Goal: Task Accomplishment & Management: Manage account settings

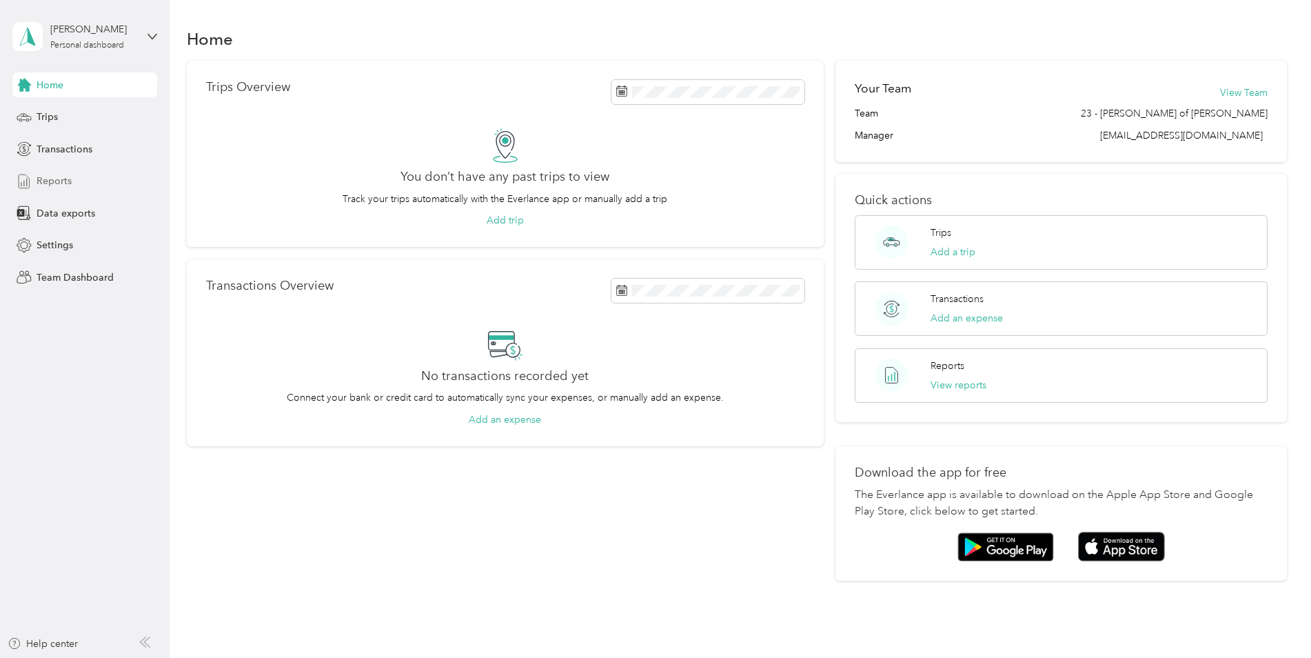
click at [69, 187] on span "Reports" at bounding box center [54, 181] width 35 height 14
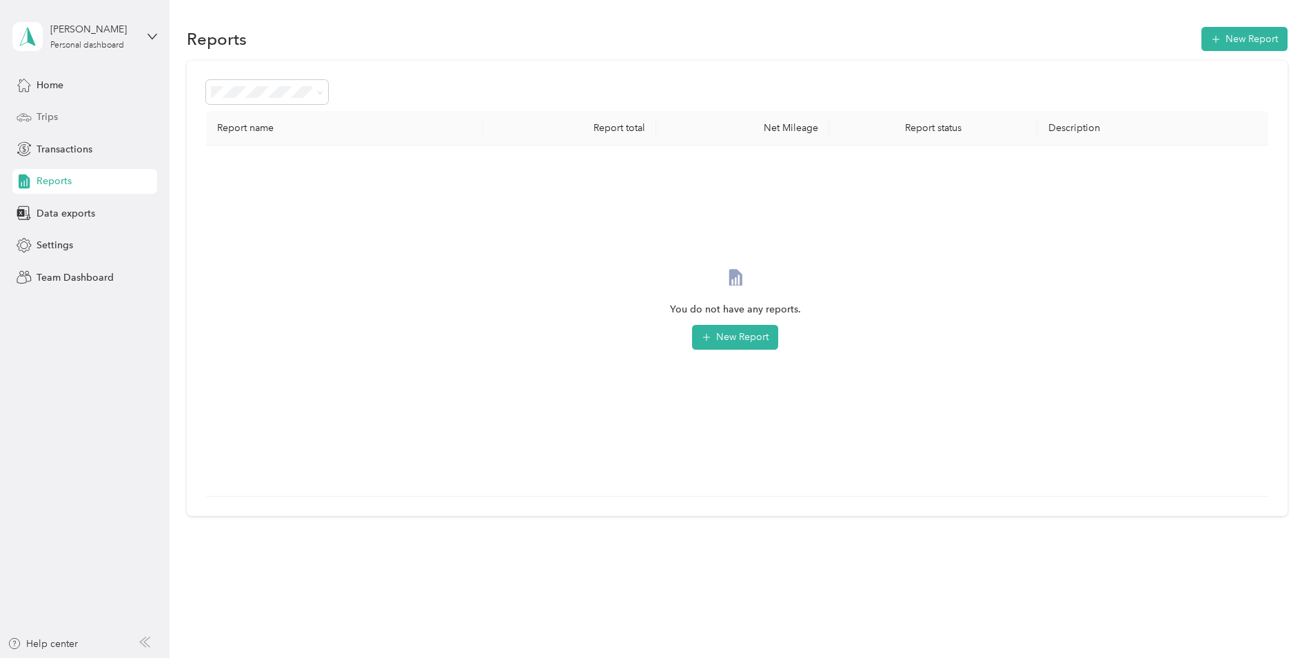
click at [74, 112] on div "Trips" at bounding box center [84, 117] width 145 height 25
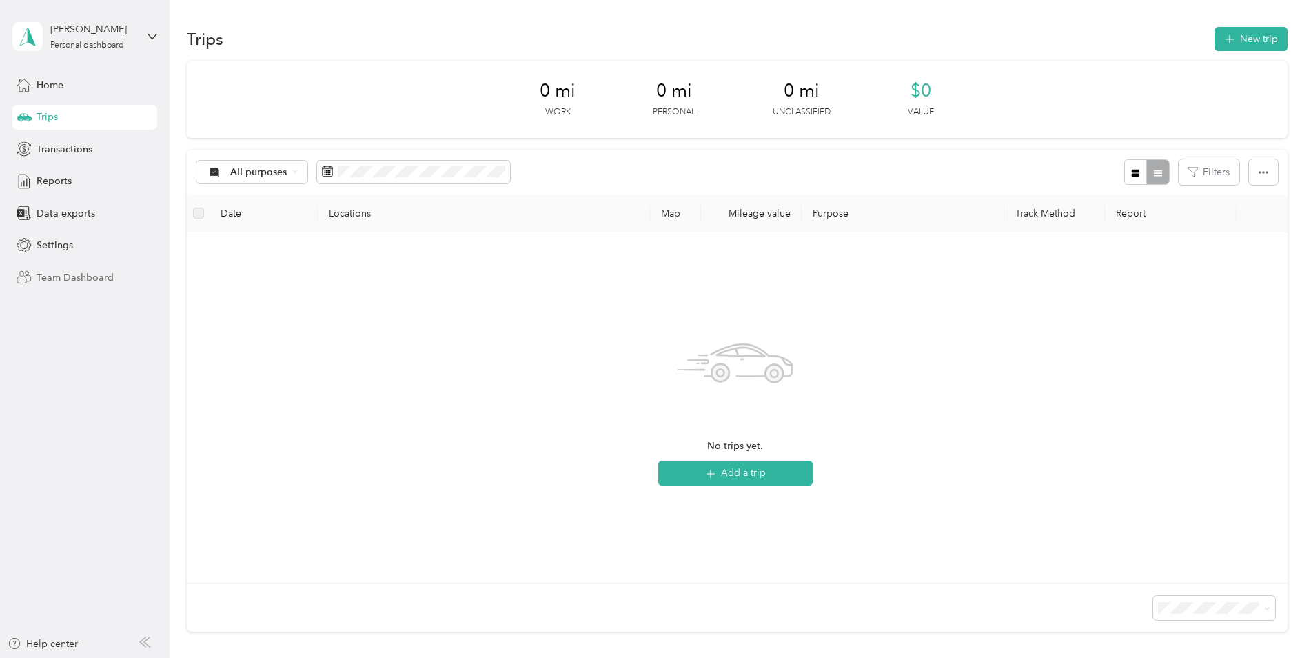
click at [109, 272] on span "Team Dashboard" at bounding box center [75, 277] width 77 height 14
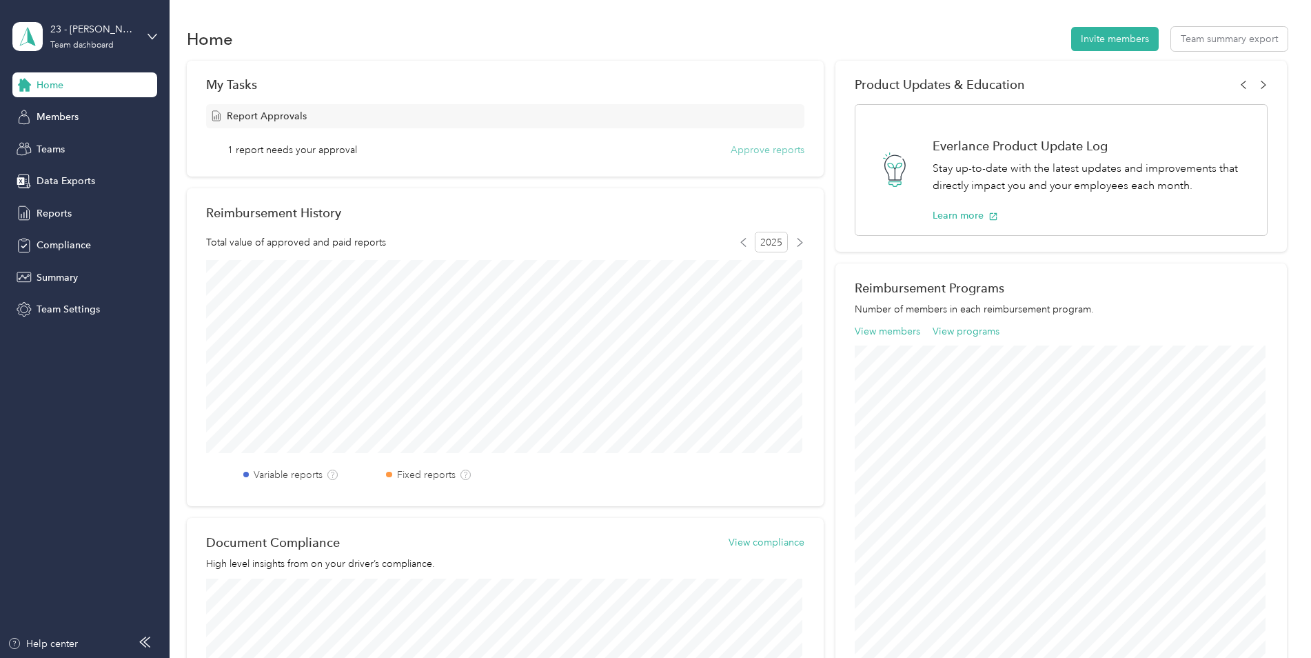
click at [777, 150] on button "Approve reports" at bounding box center [768, 150] width 74 height 14
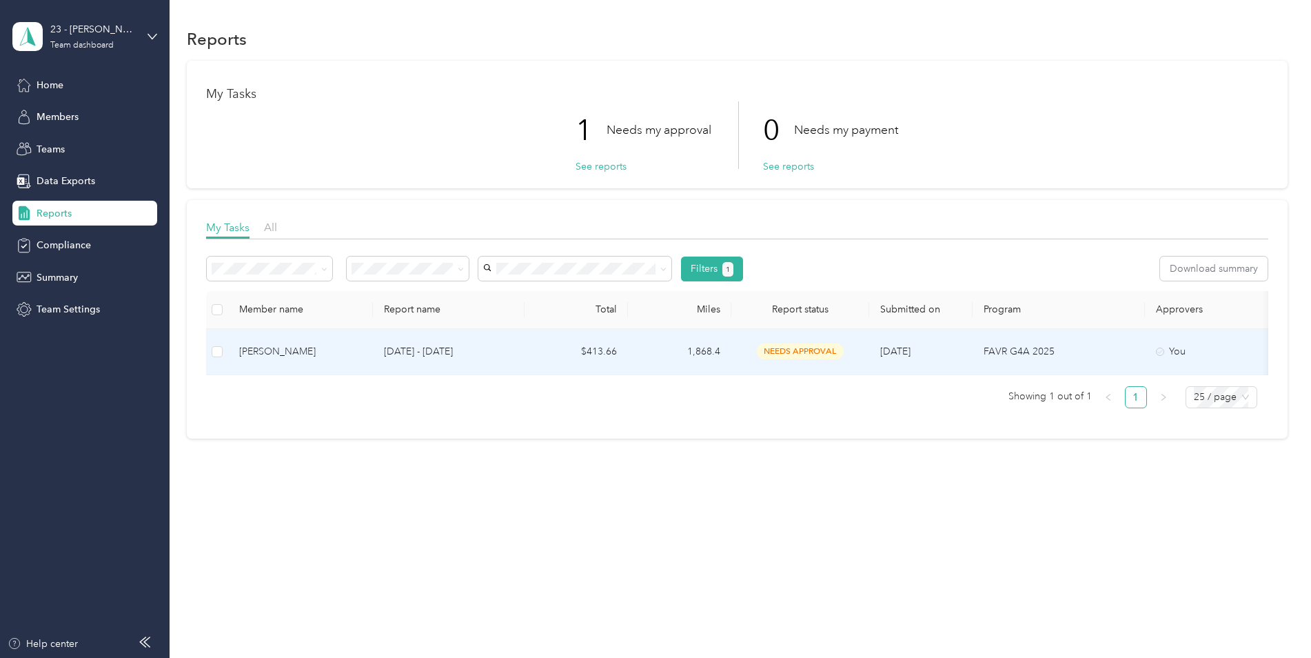
click at [822, 352] on span "needs approval" at bounding box center [800, 351] width 87 height 16
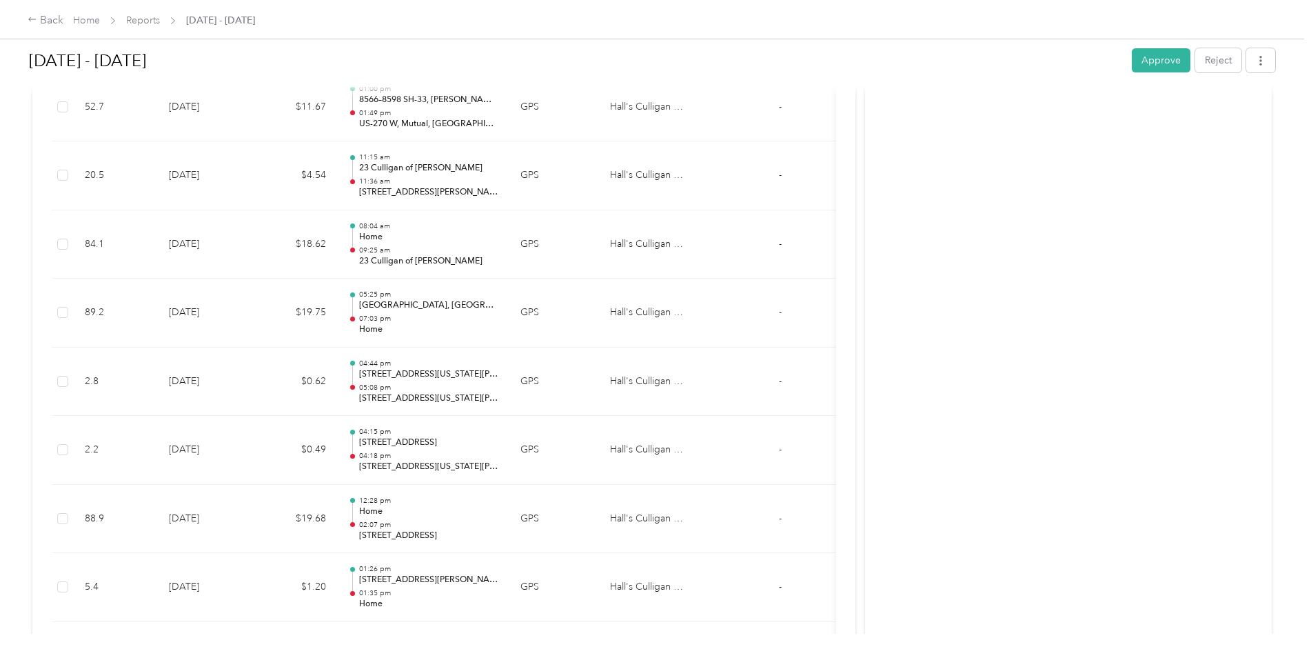
scroll to position [2964, 0]
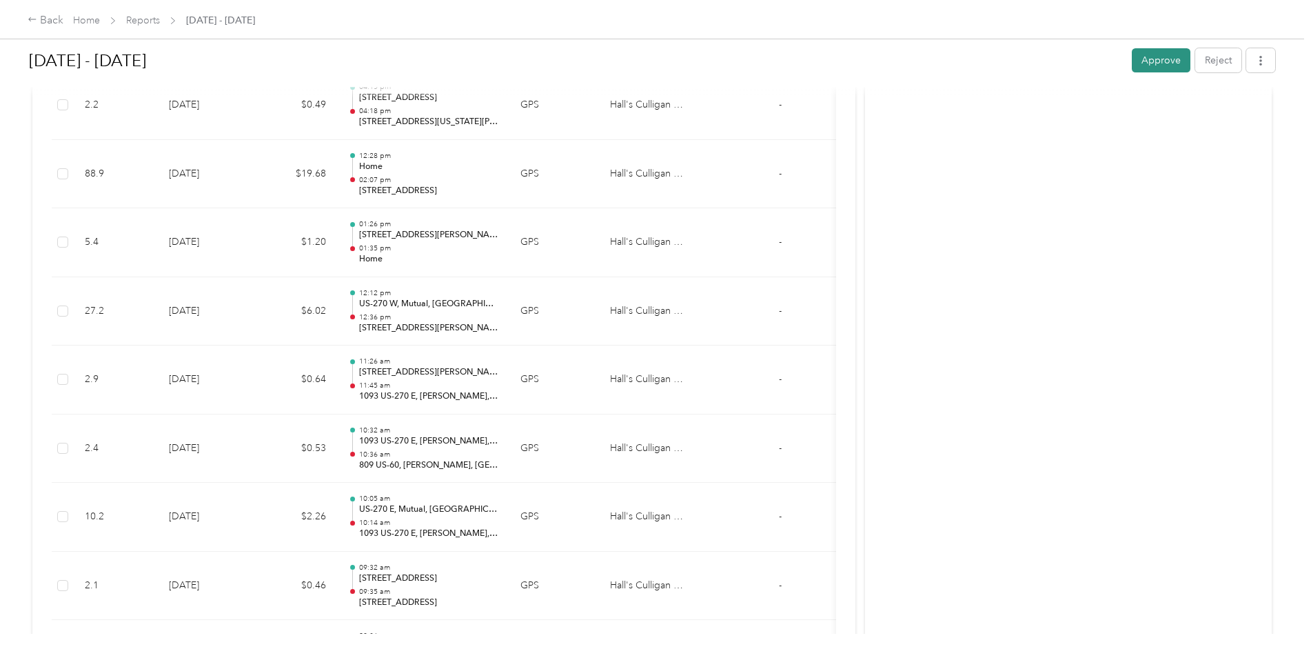
click at [1157, 57] on button "Approve" at bounding box center [1161, 60] width 59 height 24
